Goal: Obtain resource: Obtain resource

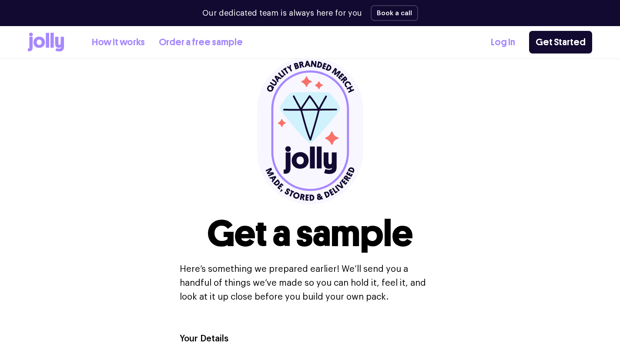
click at [175, 37] on div "How it works Order a free sample" at bounding box center [135, 42] width 215 height 19
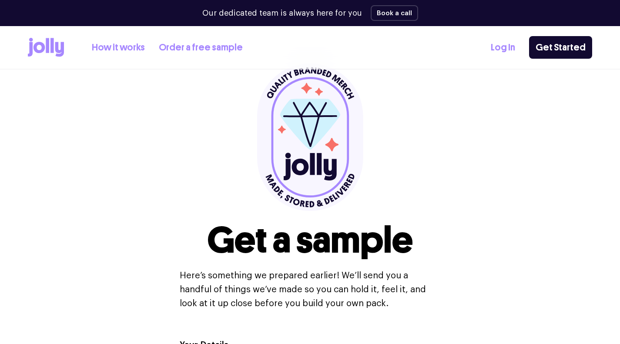
click at [184, 48] on link "Order a free sample" at bounding box center [201, 47] width 84 height 14
click at [38, 49] on icon at bounding box center [46, 47] width 36 height 19
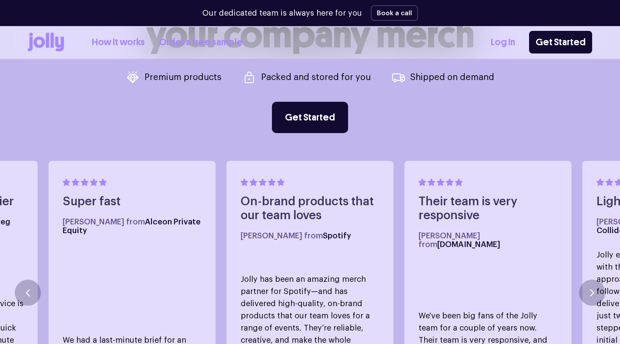
scroll to position [383, 0]
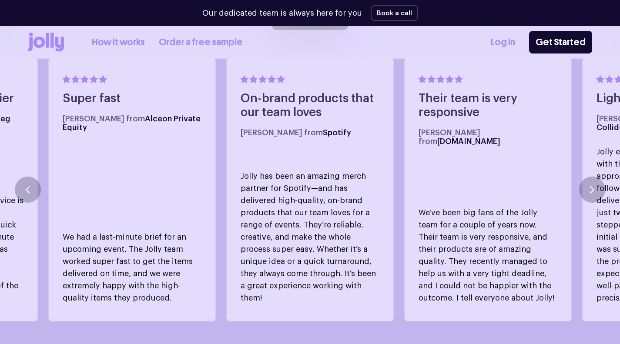
click at [528, 219] on p "We've been big fans of the Jolly team for a couple of years now. Their team is …" at bounding box center [488, 255] width 139 height 97
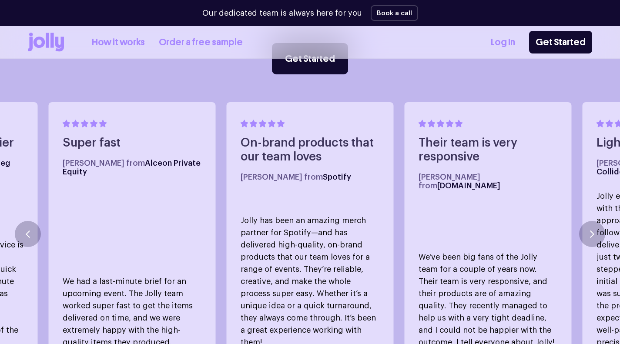
scroll to position [452, 0]
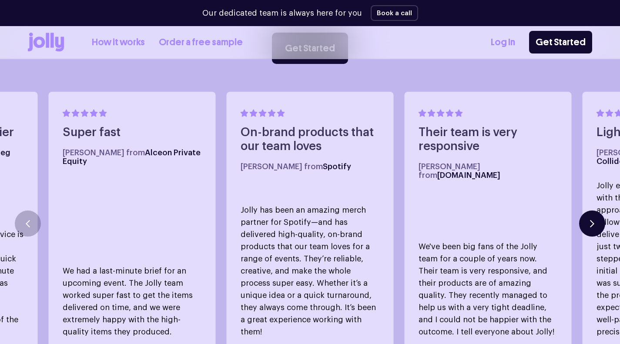
click at [601, 211] on button "button" at bounding box center [592, 224] width 26 height 26
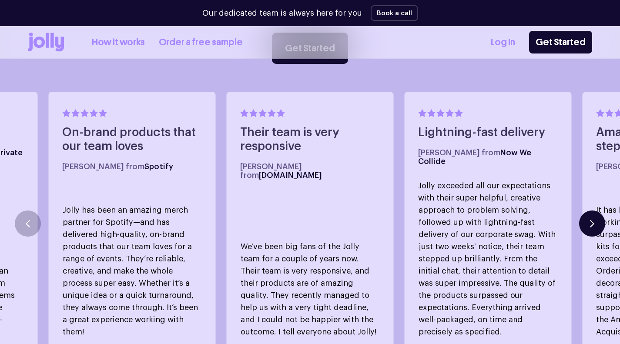
click at [595, 211] on button "button" at bounding box center [592, 224] width 26 height 26
